Goal: Download file/media

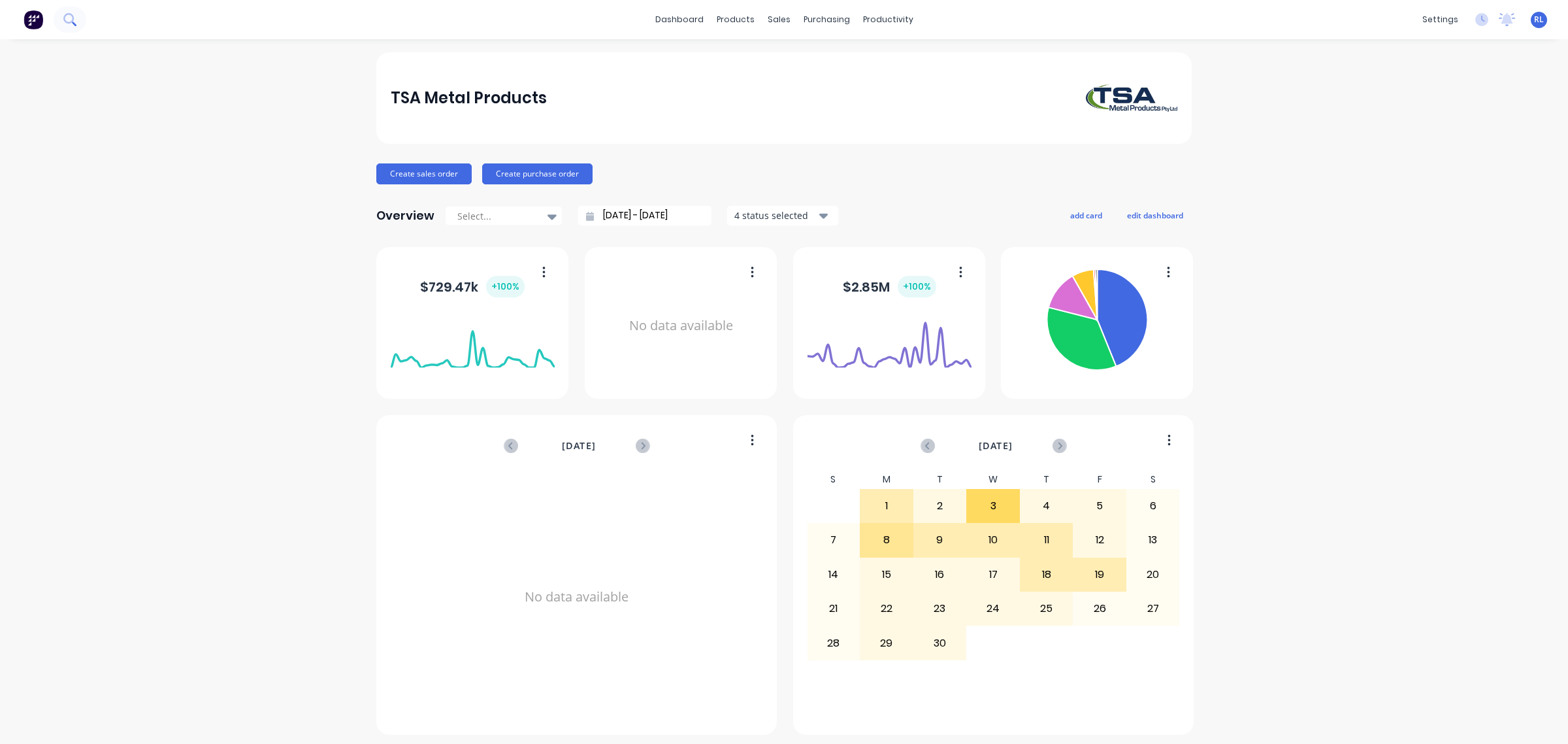
click at [67, 13] on icon at bounding box center [69, 19] width 12 height 12
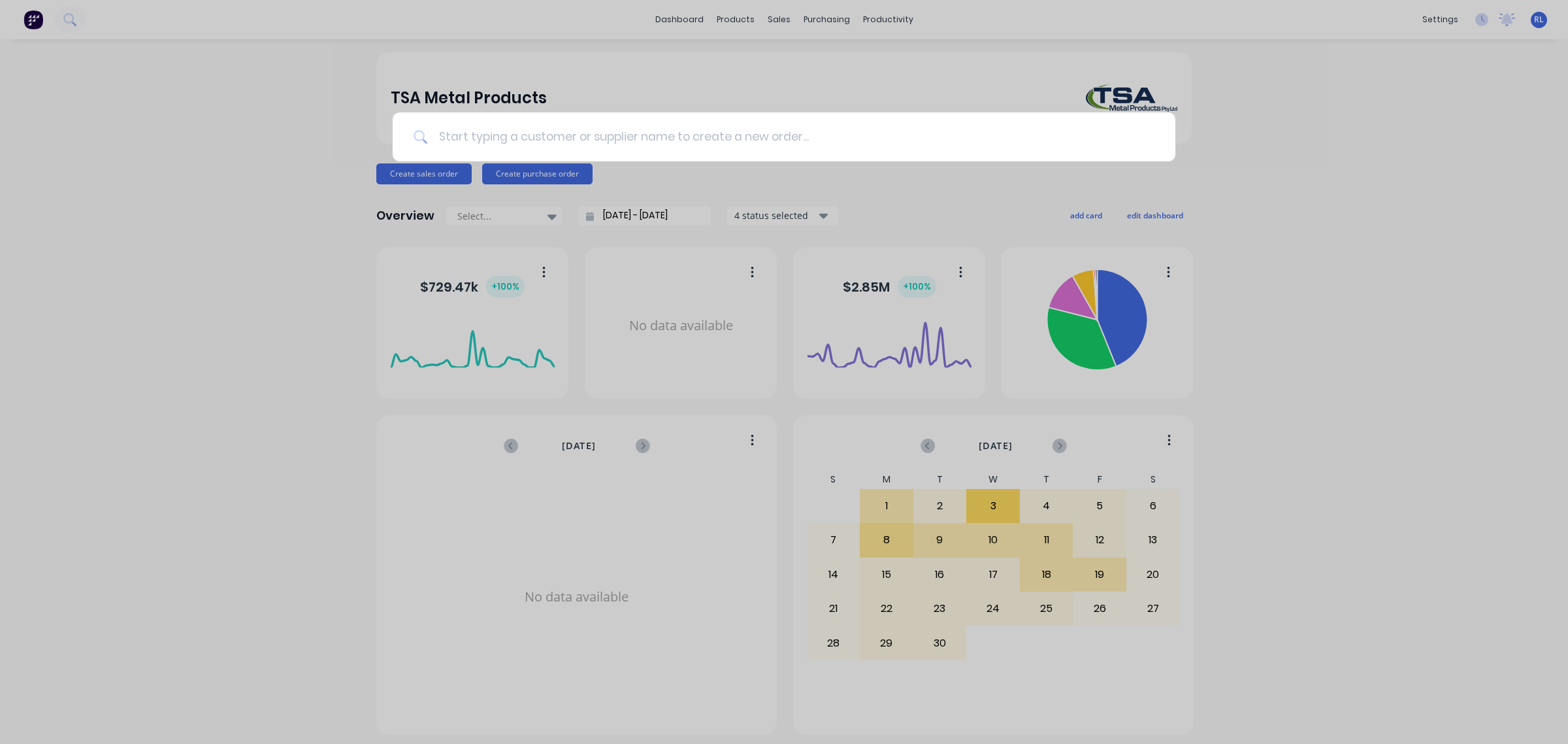
click at [468, 134] on input at bounding box center [790, 136] width 726 height 49
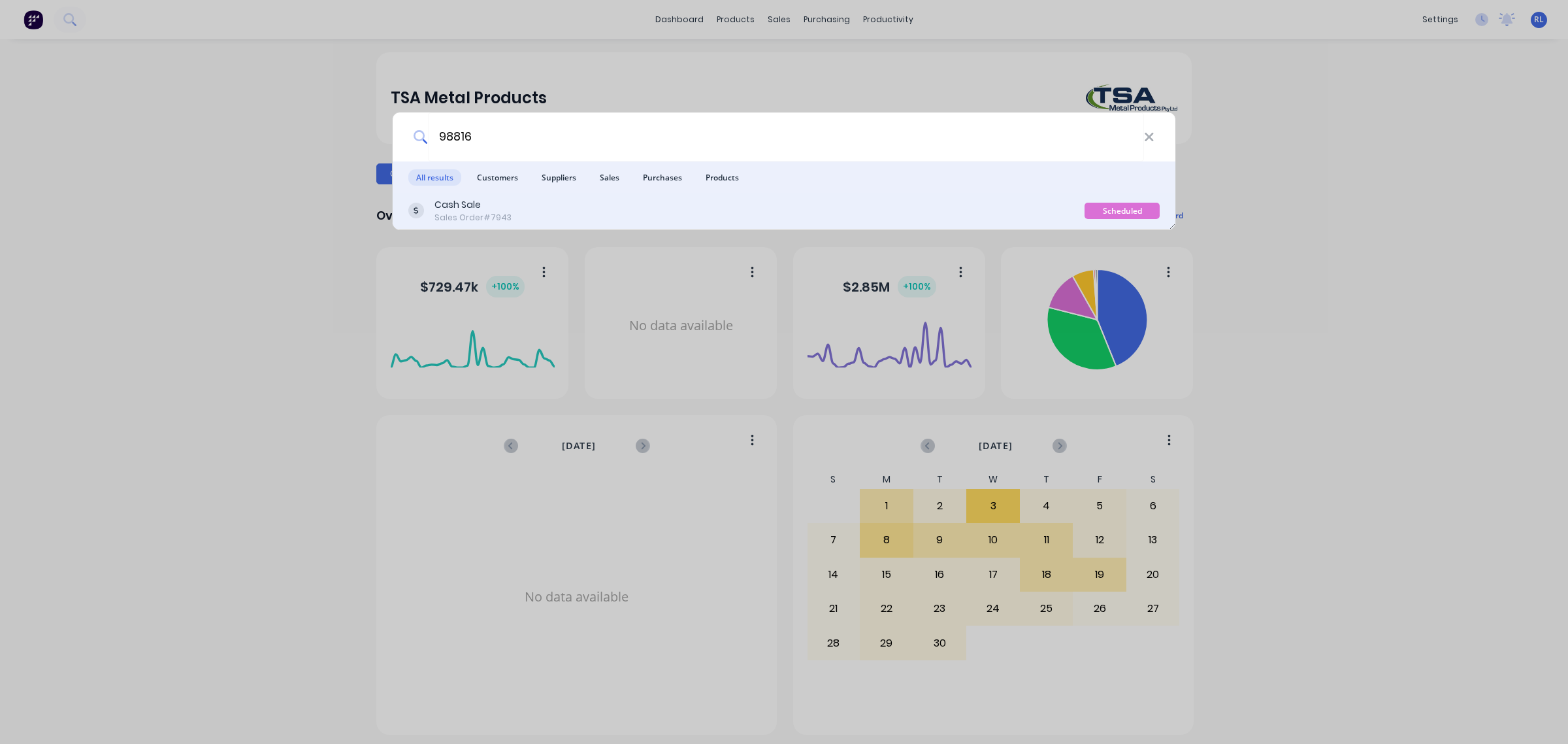
type input "98816"
click at [629, 222] on div "Cash Sale Sales Order #7943" at bounding box center [746, 211] width 676 height 26
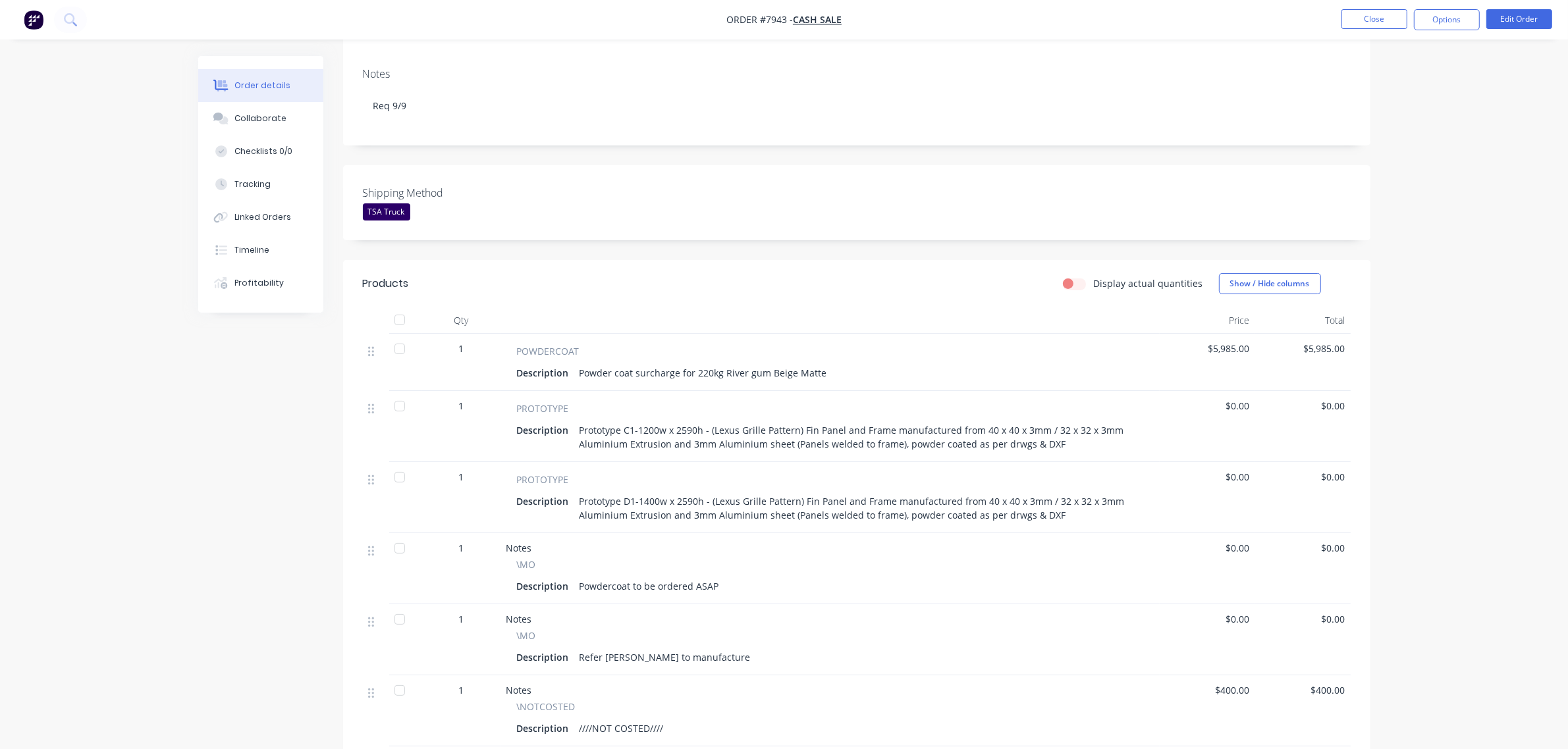
scroll to position [246, 0]
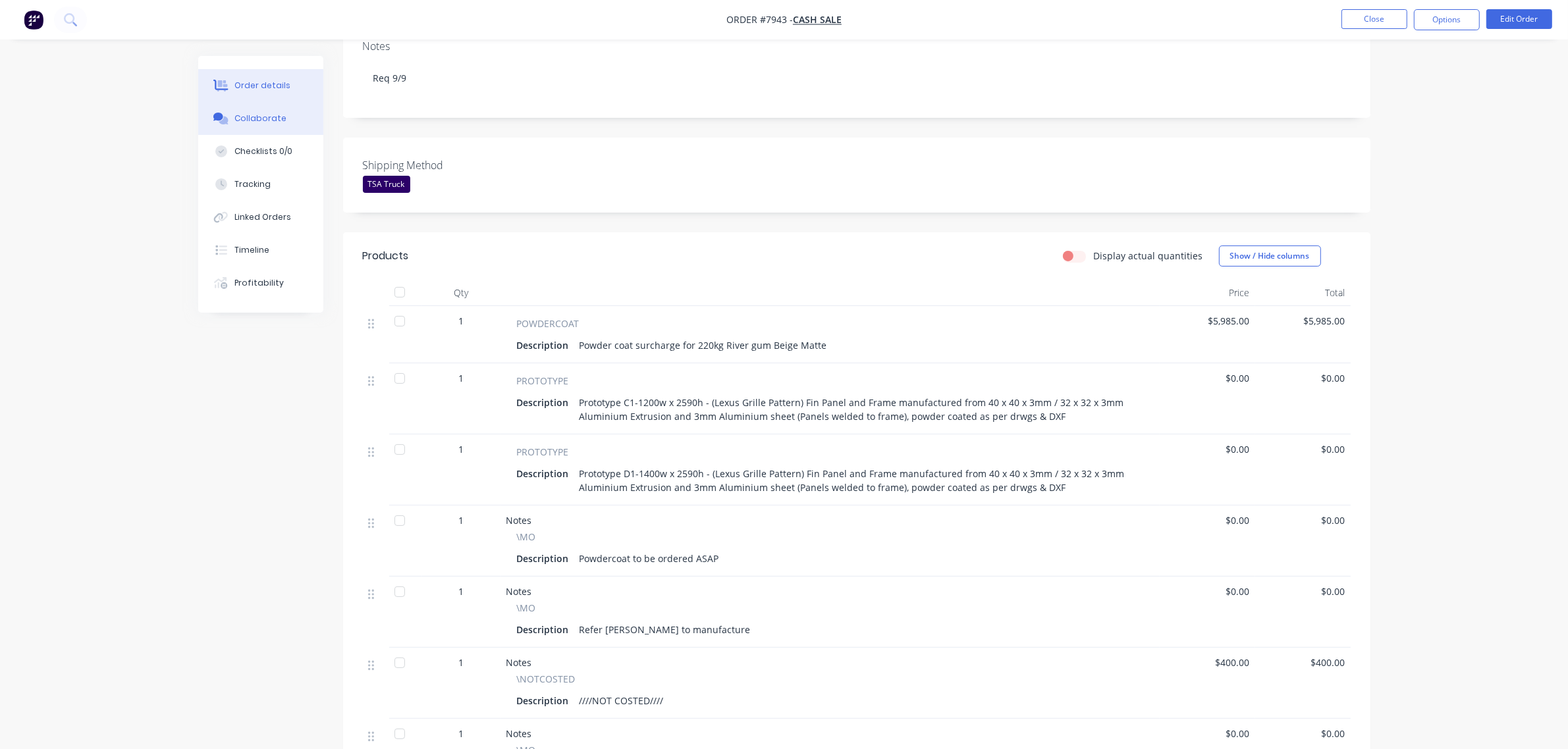
click at [248, 121] on div "Collaborate" at bounding box center [260, 118] width 52 height 12
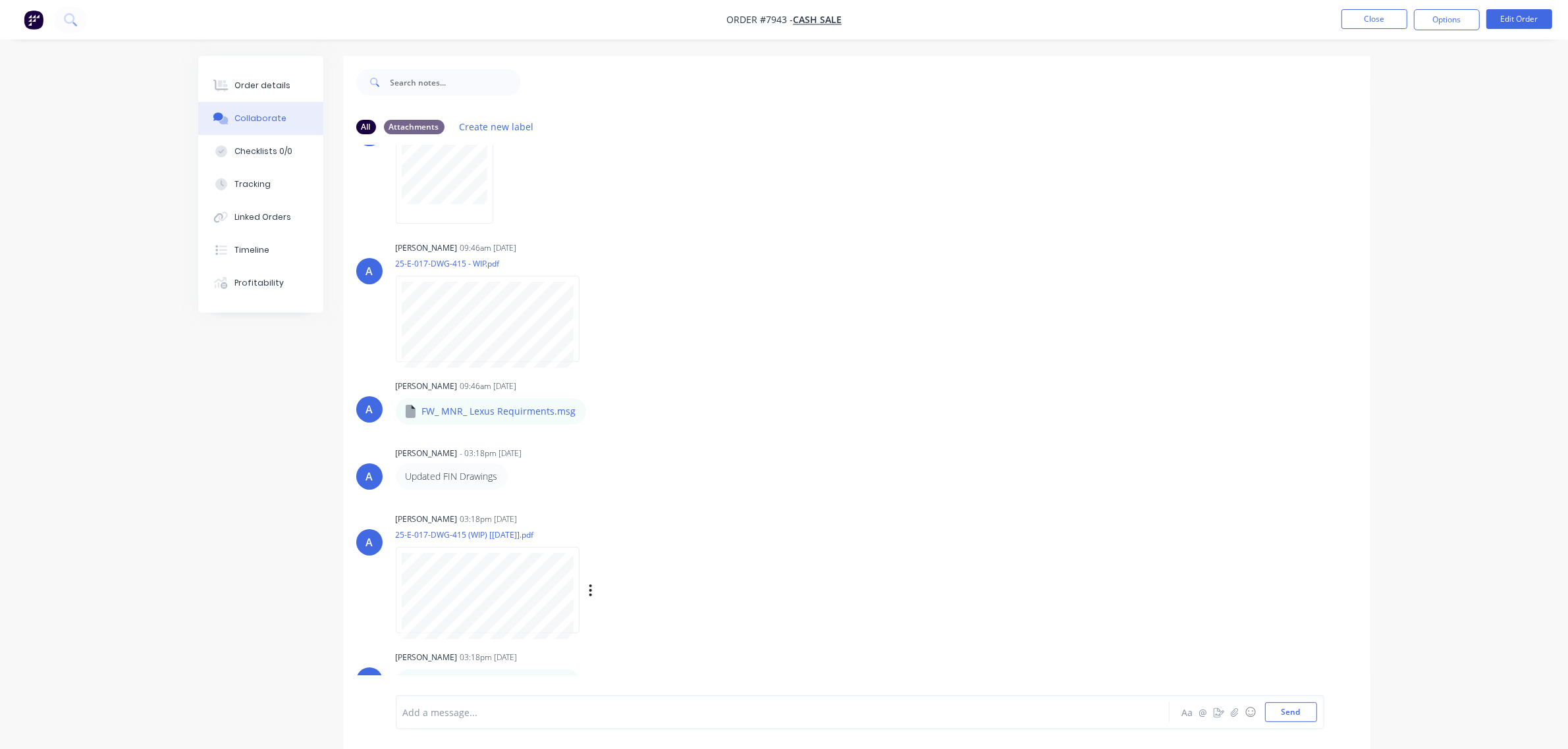
scroll to position [20, 0]
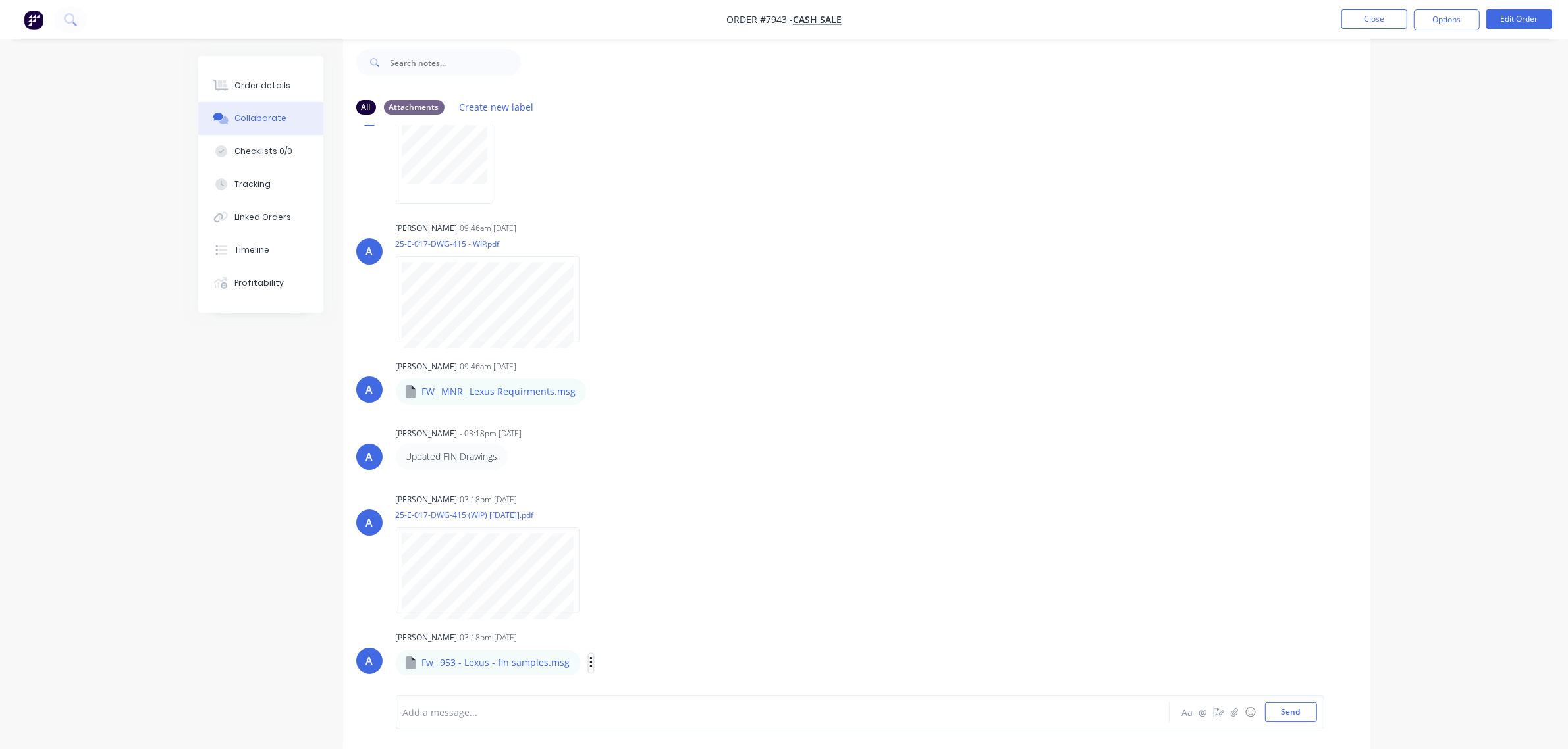
click at [589, 658] on icon "button" at bounding box center [591, 663] width 4 height 15
click at [693, 622] on button "Download" at bounding box center [677, 628] width 148 height 30
click at [595, 389] on icon "button" at bounding box center [596, 391] width 2 height 12
click at [649, 422] on button "Download" at bounding box center [683, 425] width 148 height 30
